Goal: Task Accomplishment & Management: Use online tool/utility

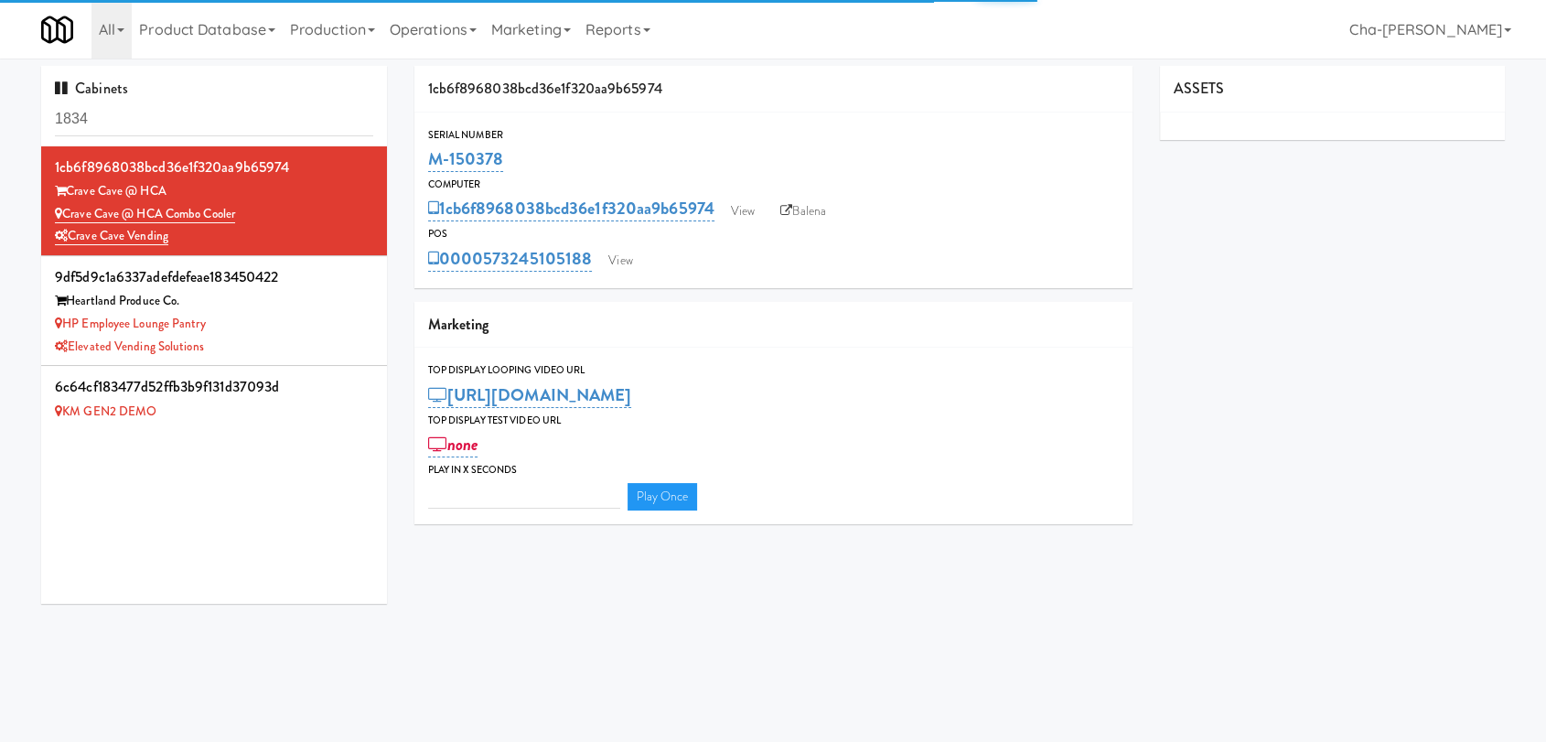
type input "3"
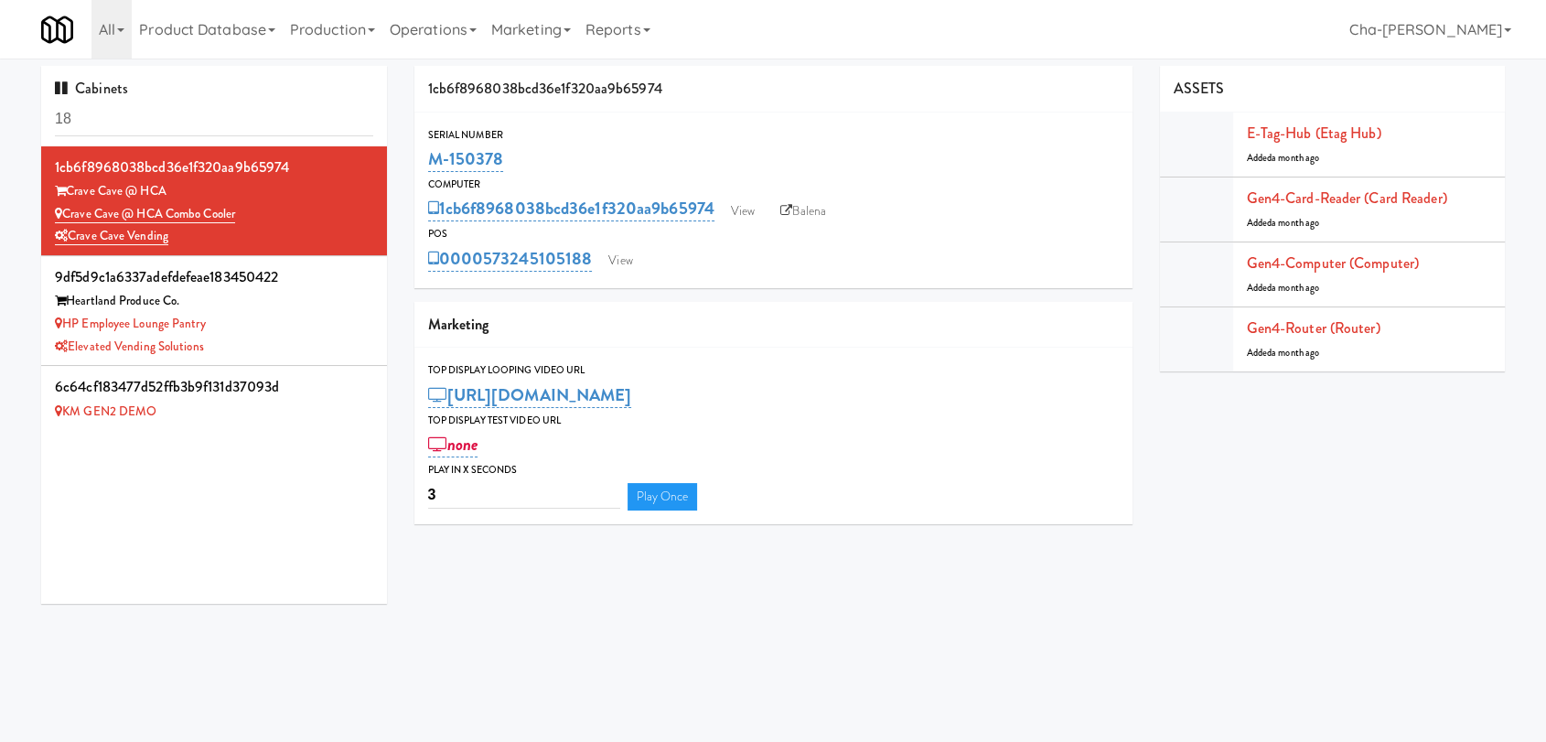
type input "1"
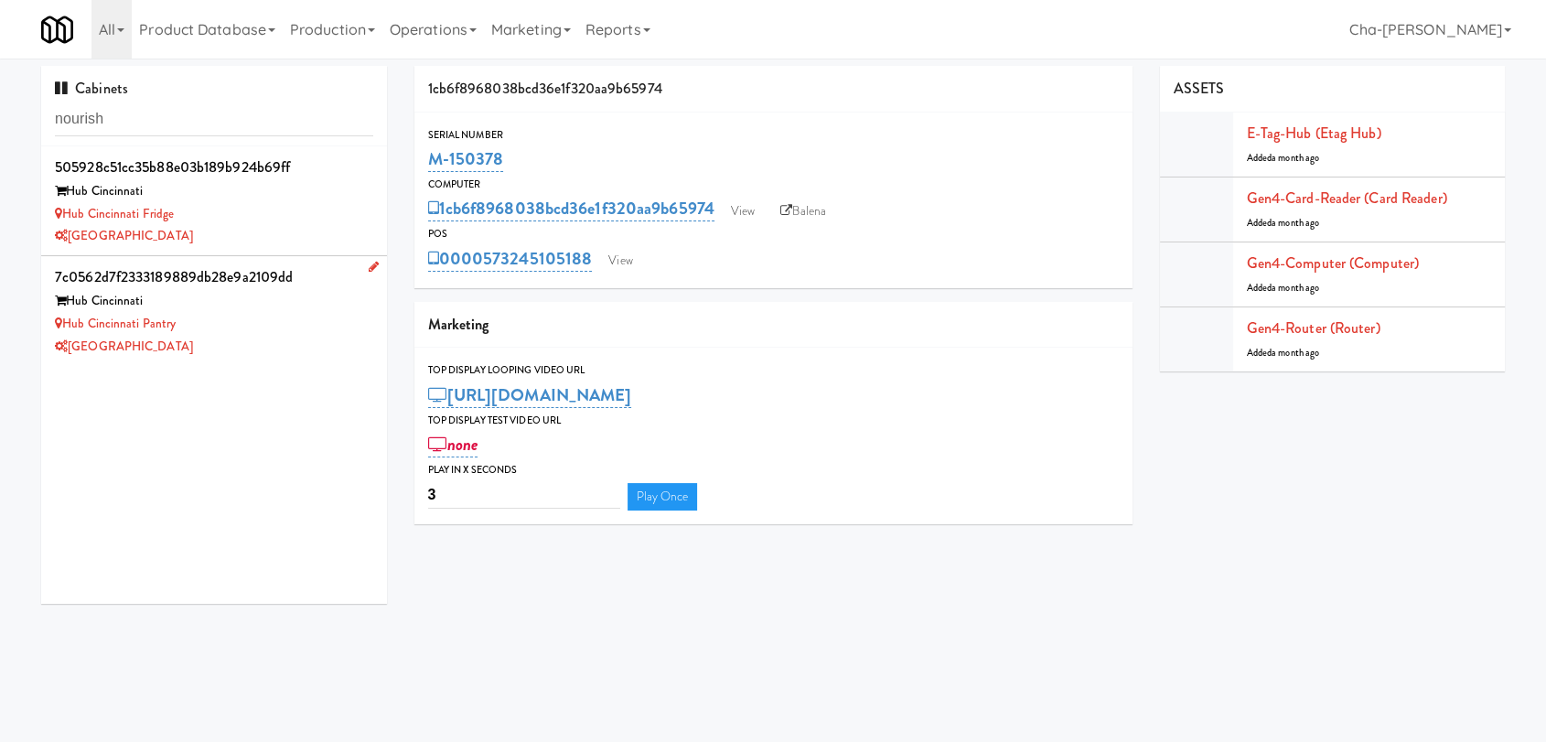
type input "nourish"
click at [285, 339] on div "[GEOGRAPHIC_DATA]" at bounding box center [214, 347] width 318 height 23
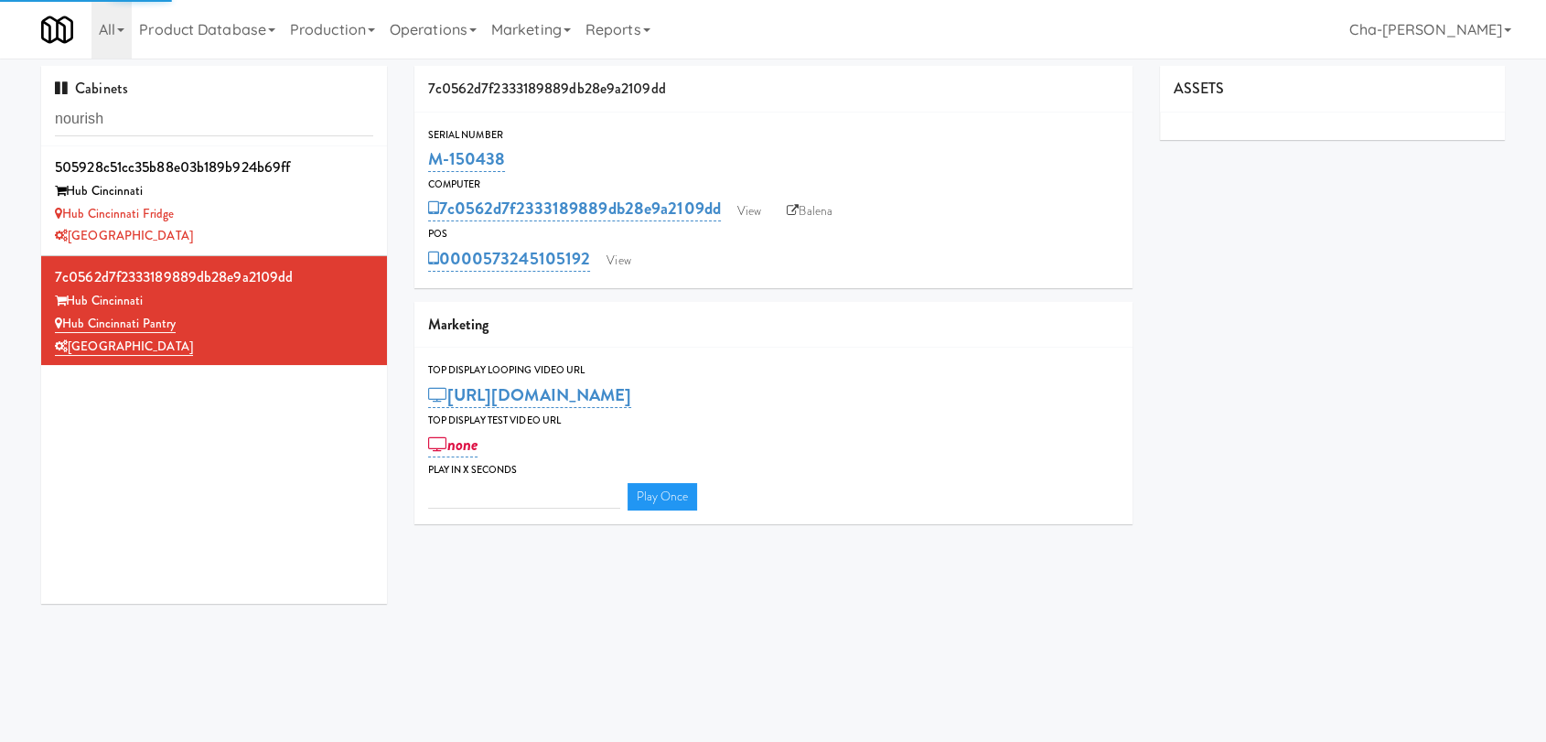
type input "3"
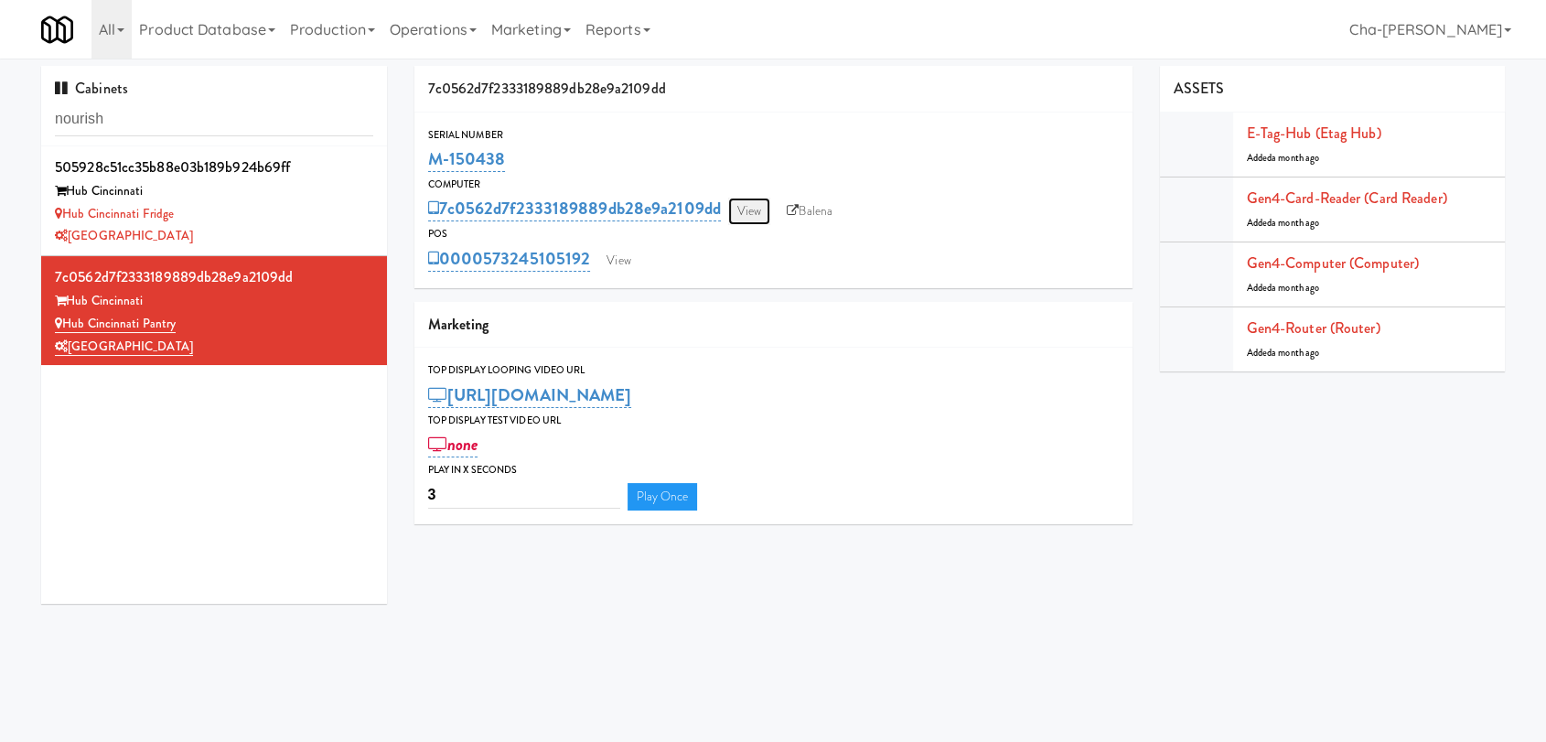
click at [752, 212] on link "View" at bounding box center [749, 211] width 42 height 27
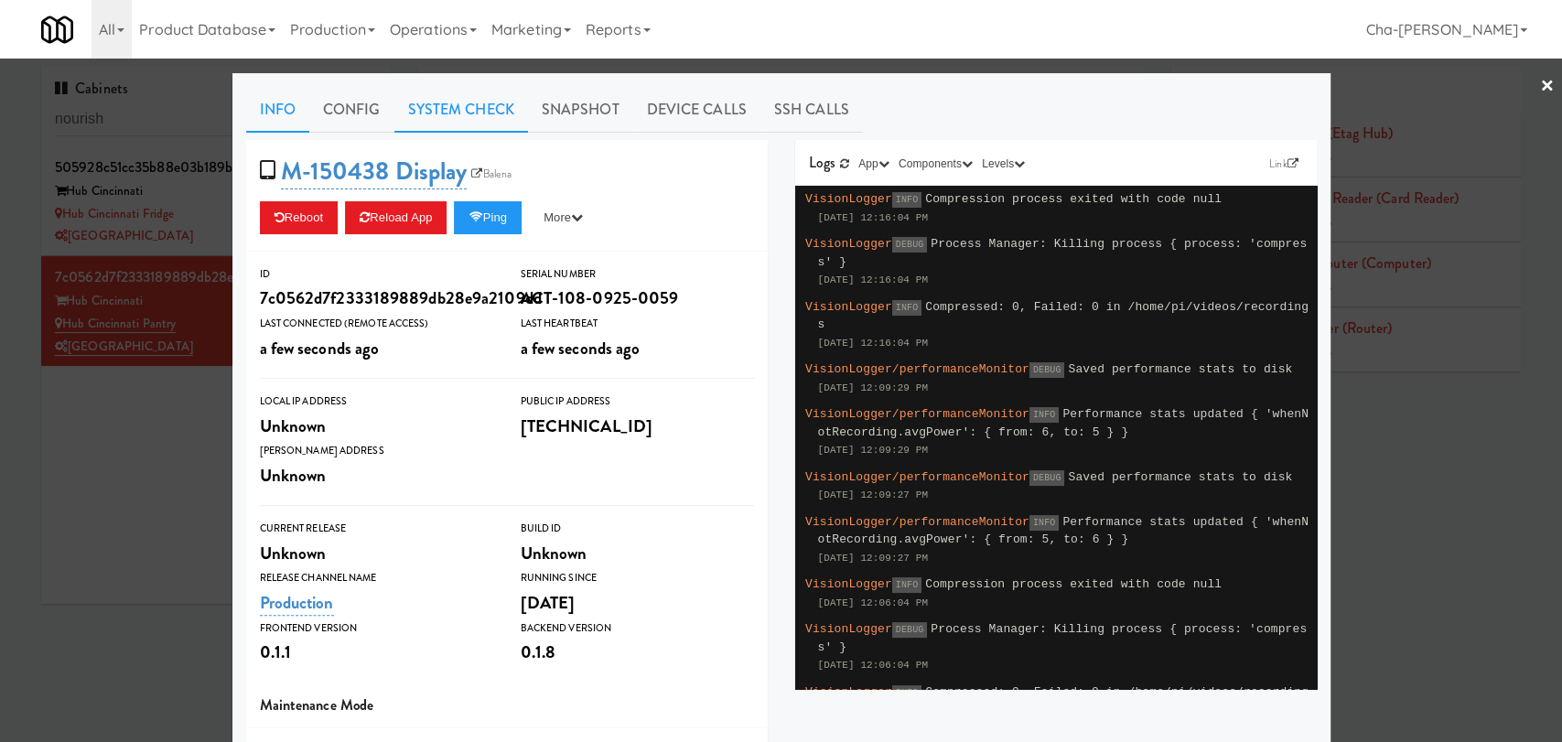
click at [436, 105] on link "System Check" at bounding box center [461, 110] width 134 height 46
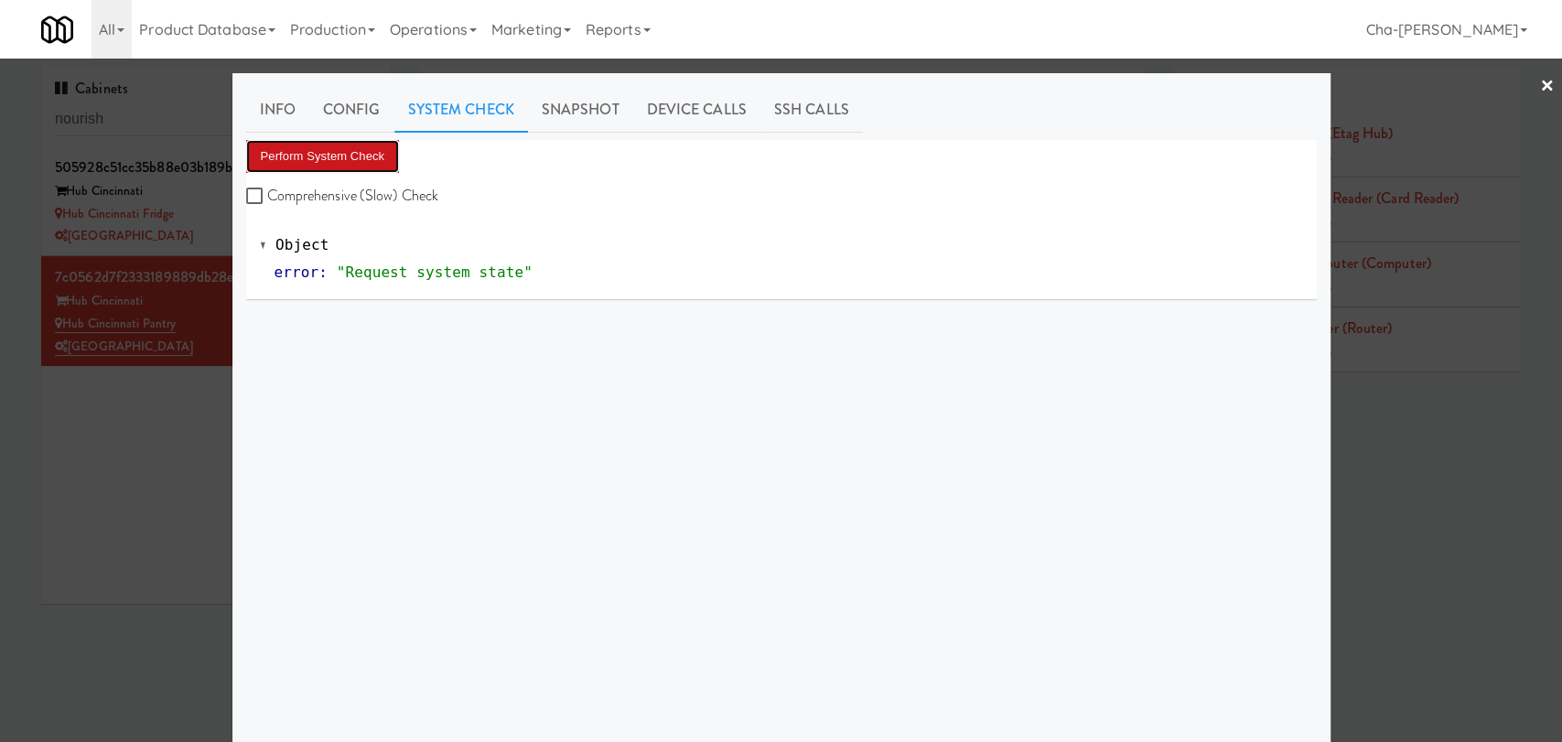
click at [354, 165] on button "Perform System Check" at bounding box center [323, 156] width 154 height 33
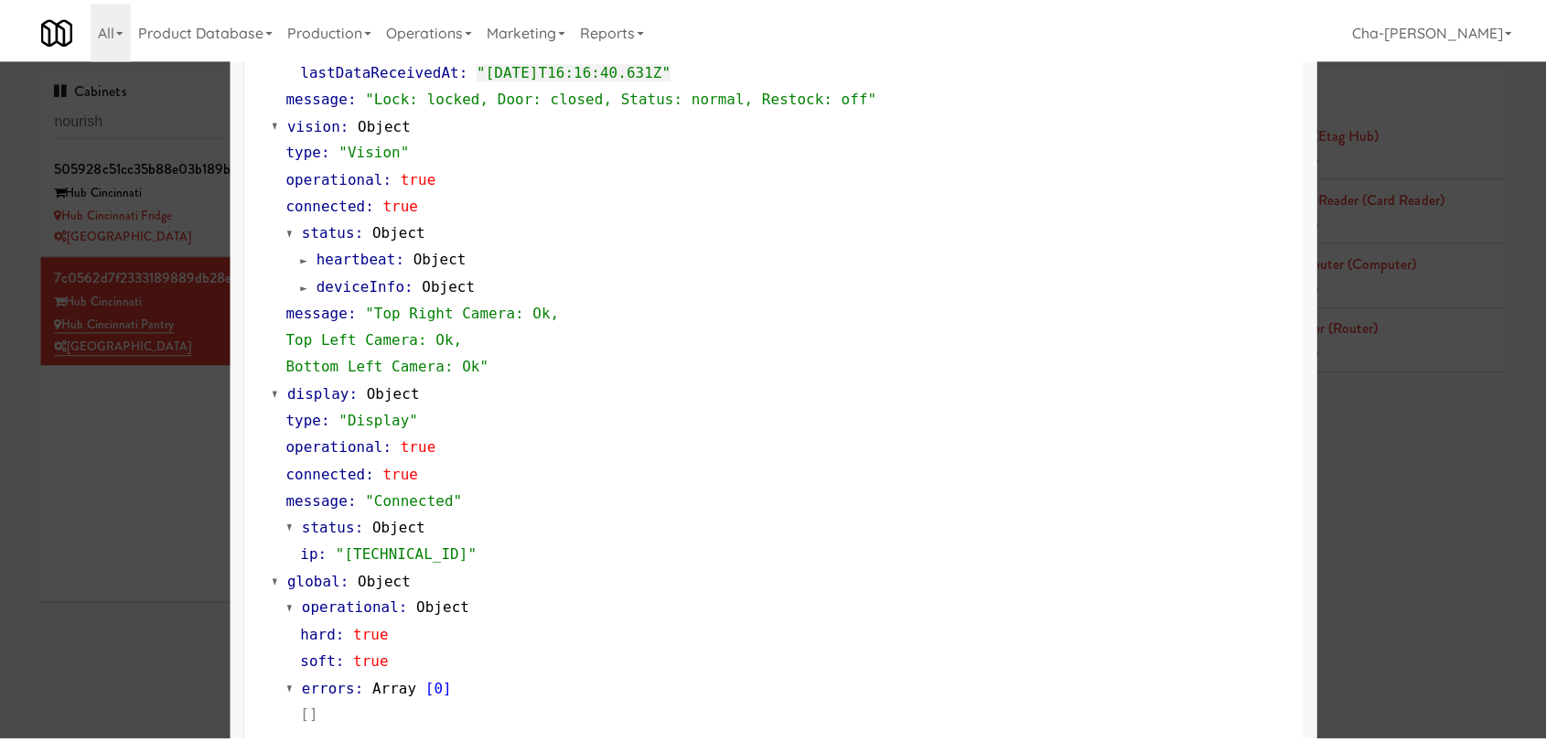
scroll to position [679, 0]
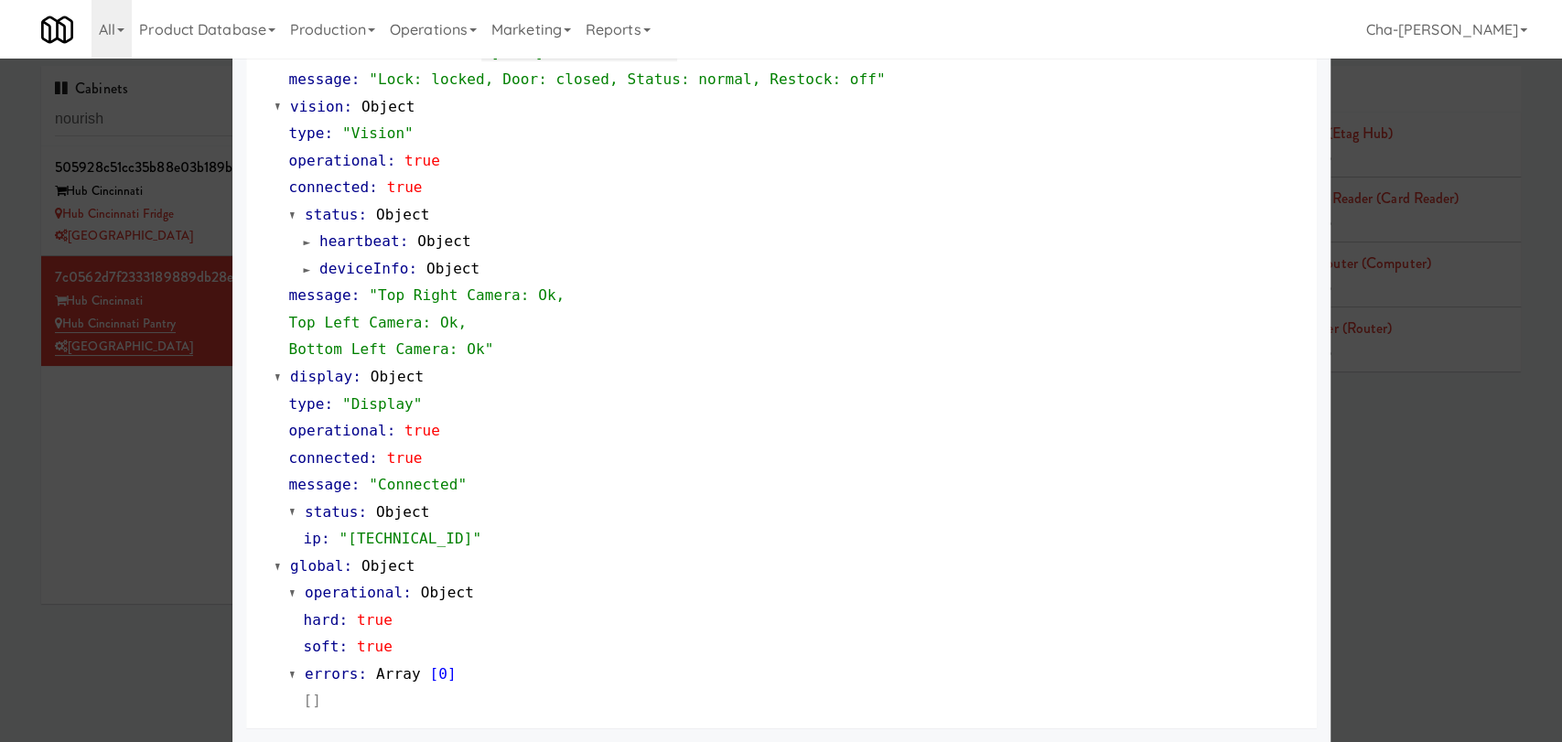
click at [210, 487] on div at bounding box center [781, 371] width 1562 height 742
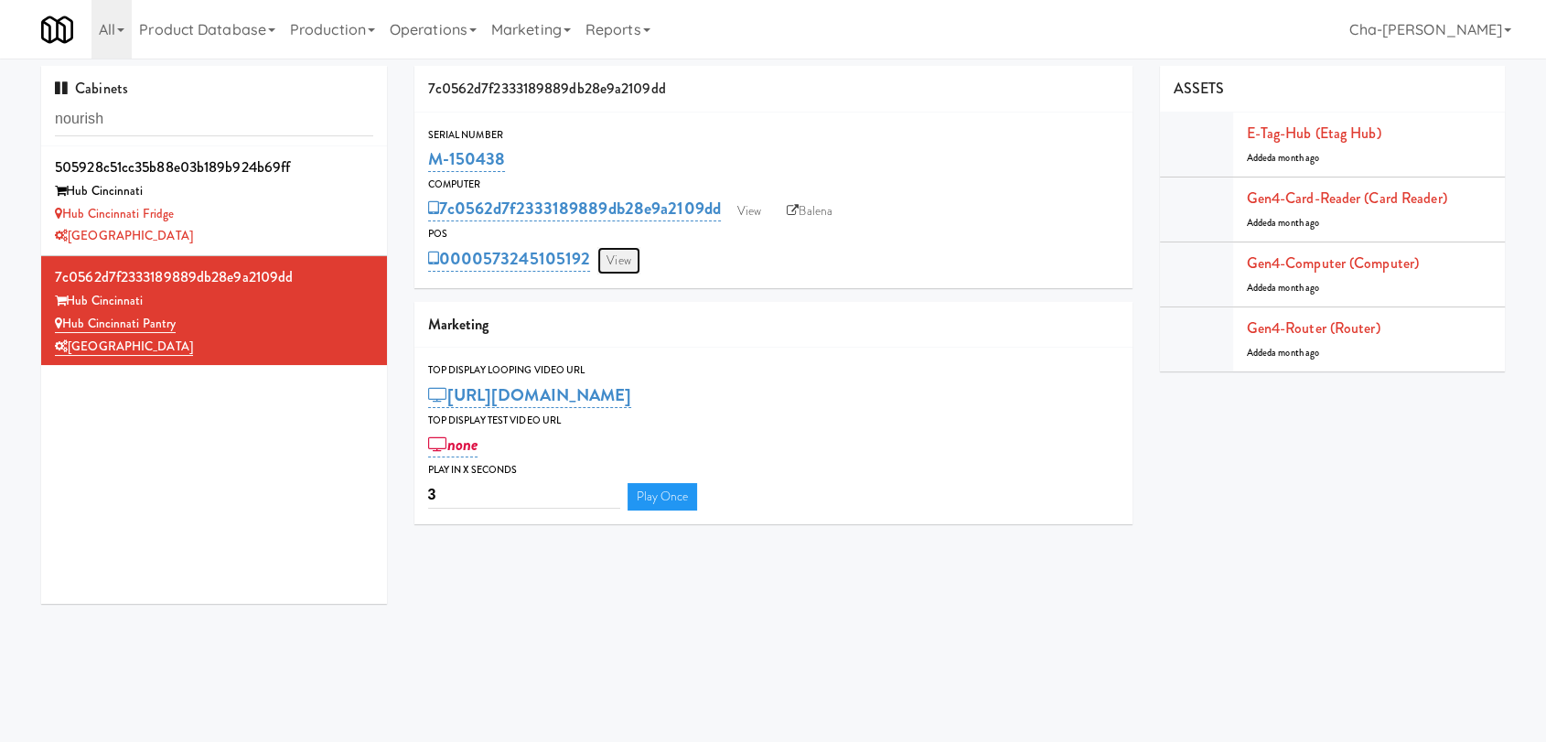
click at [628, 253] on link "View" at bounding box center [618, 260] width 42 height 27
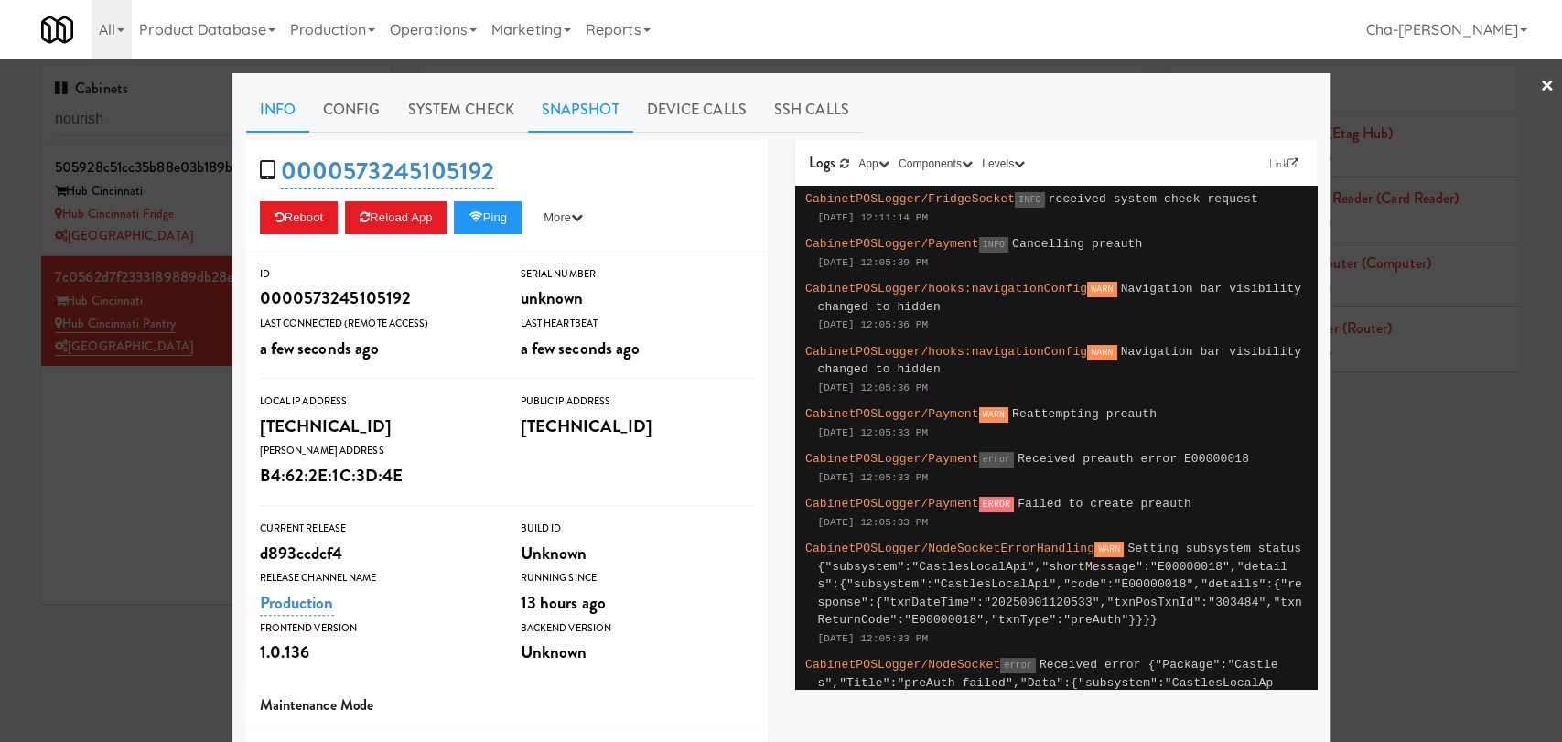
click at [559, 90] on link "Snapshot" at bounding box center [580, 110] width 105 height 46
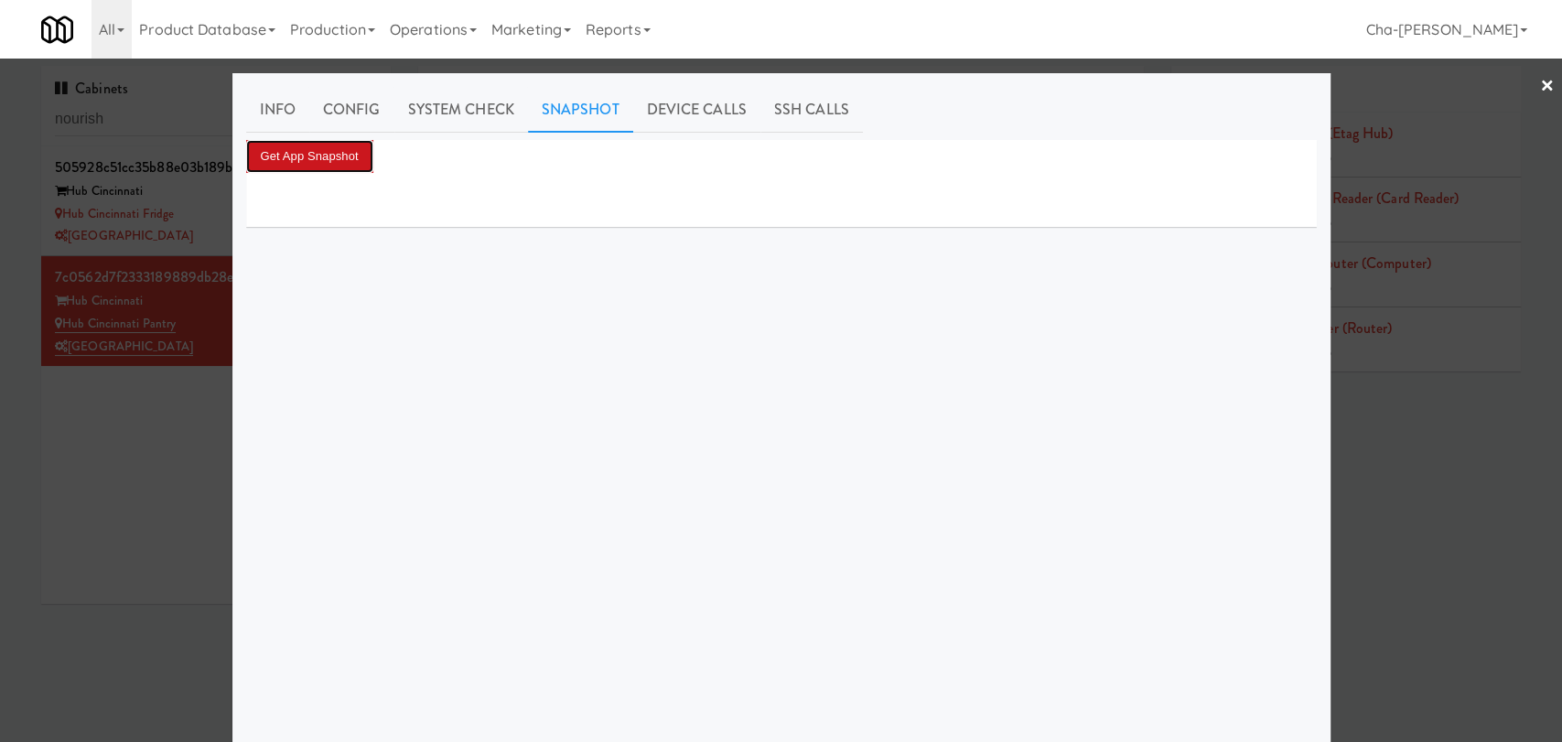
click at [338, 146] on button "Get App Snapshot" at bounding box center [309, 156] width 127 height 33
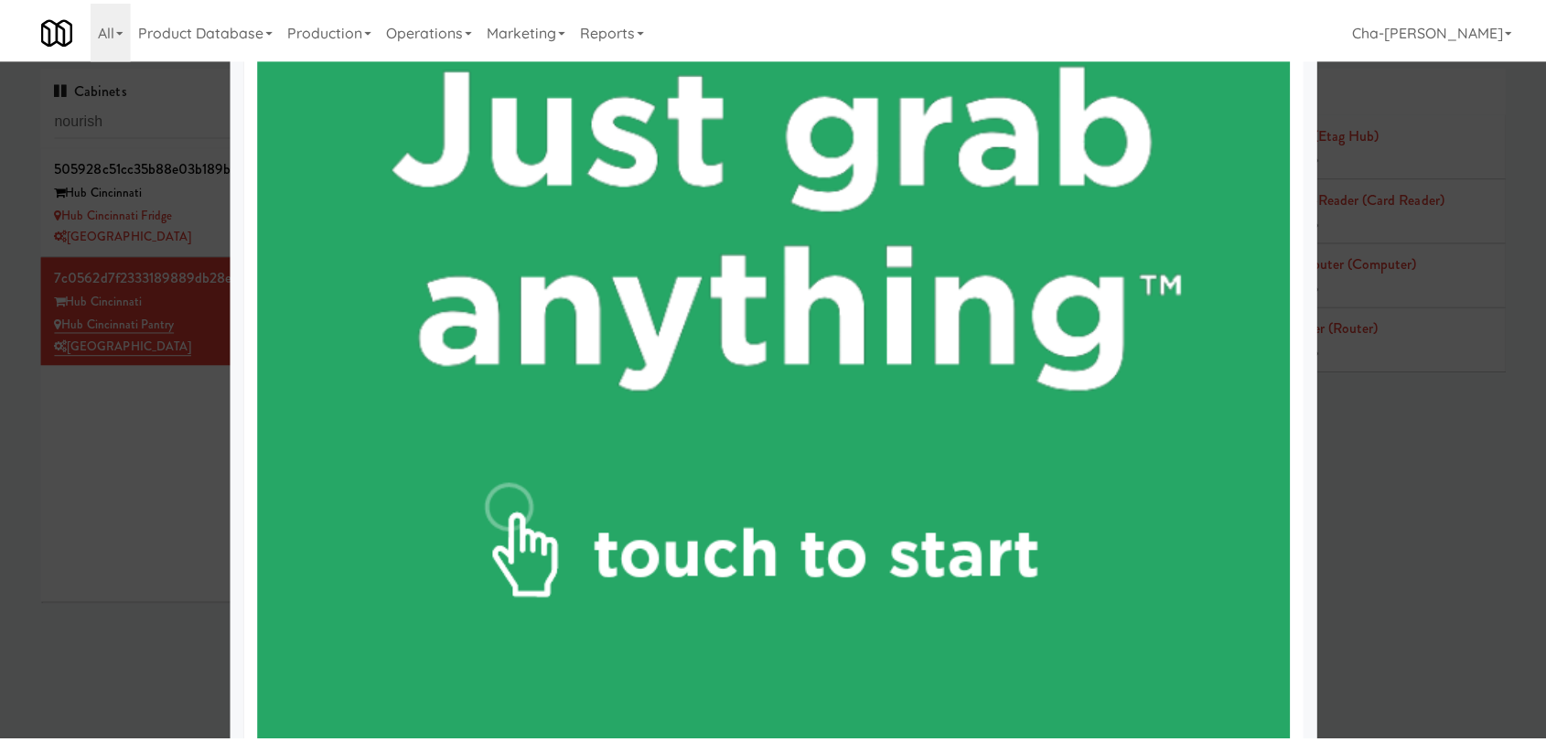
scroll to position [865, 0]
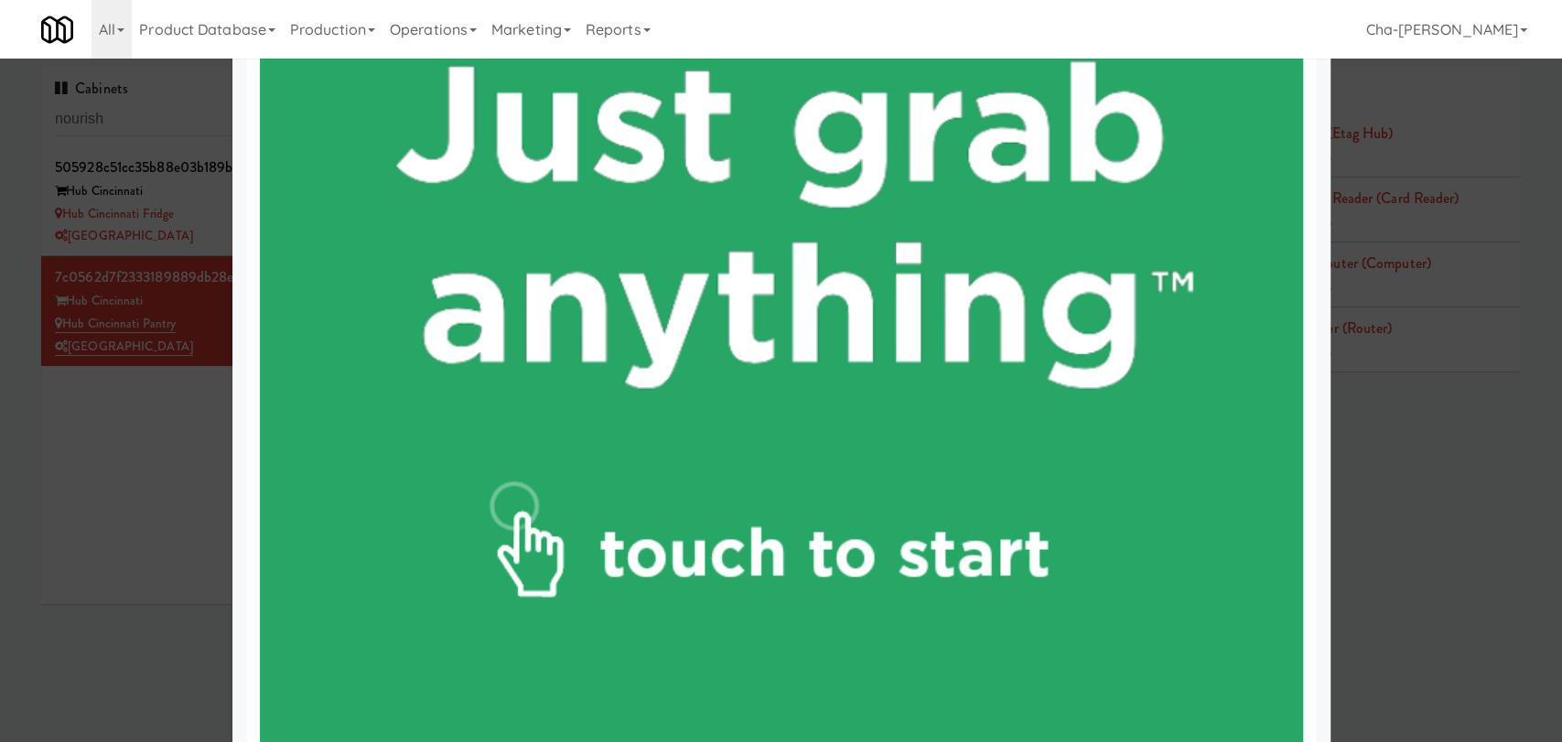
click at [127, 468] on div at bounding box center [781, 371] width 1562 height 742
